Goal: Check status: Check status

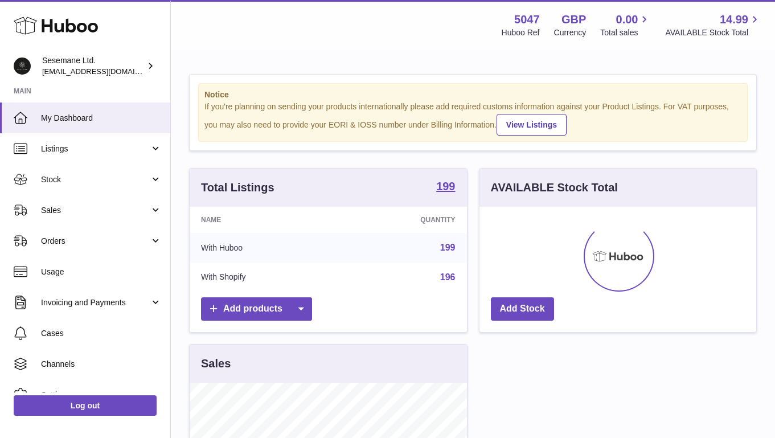
scroll to position [178, 277]
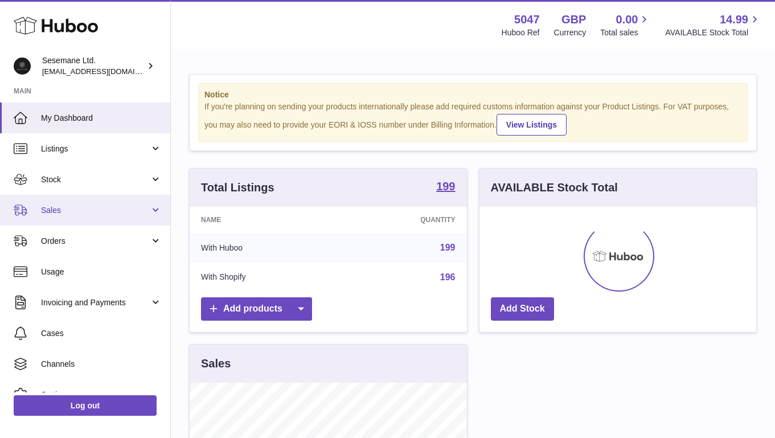
click at [100, 206] on span "Sales" at bounding box center [95, 210] width 109 height 11
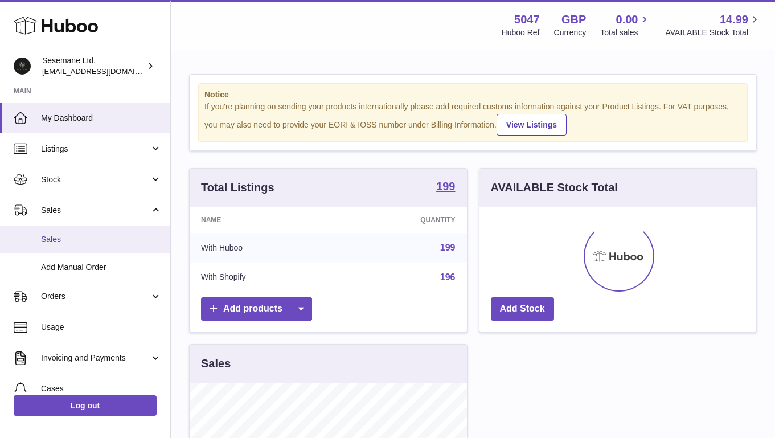
click at [64, 240] on span "Sales" at bounding box center [101, 239] width 121 height 11
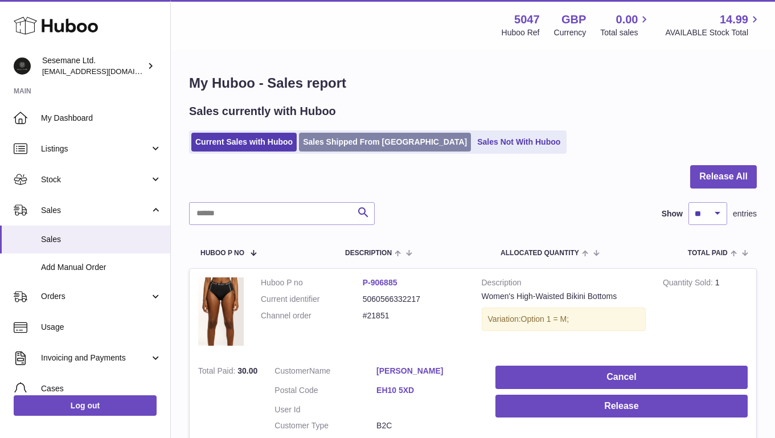
click at [364, 146] on link "Sales Shipped From [GEOGRAPHIC_DATA]" at bounding box center [385, 142] width 172 height 19
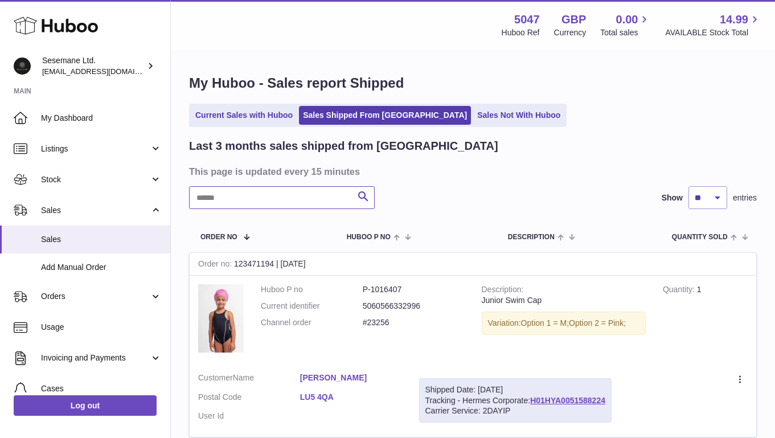
click at [284, 202] on input "text" at bounding box center [282, 197] width 186 height 23
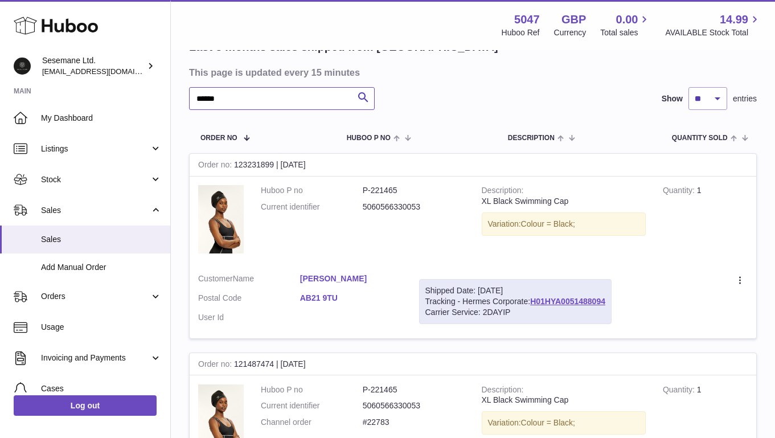
scroll to position [108, 0]
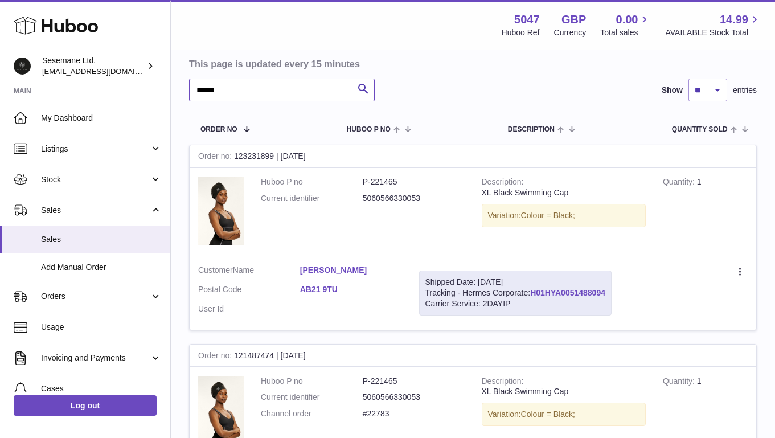
type input "******"
click at [578, 293] on link "H01HYA0051488094" at bounding box center [567, 292] width 75 height 9
